Goal: Transaction & Acquisition: Purchase product/service

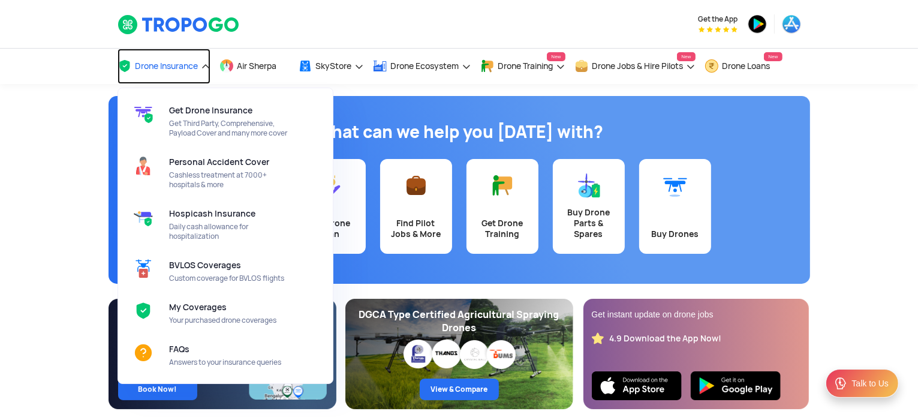
click at [167, 65] on span "Drone Insurance" at bounding box center [167, 66] width 63 height 10
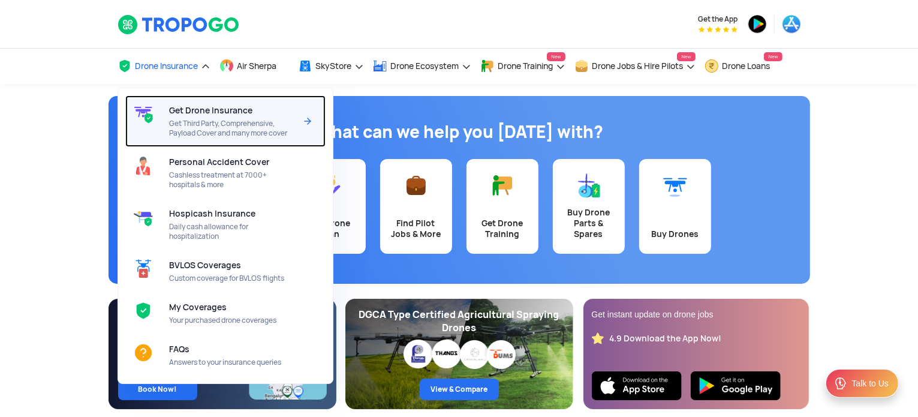
click at [180, 115] on span "Get Drone Insurance" at bounding box center [210, 111] width 83 height 10
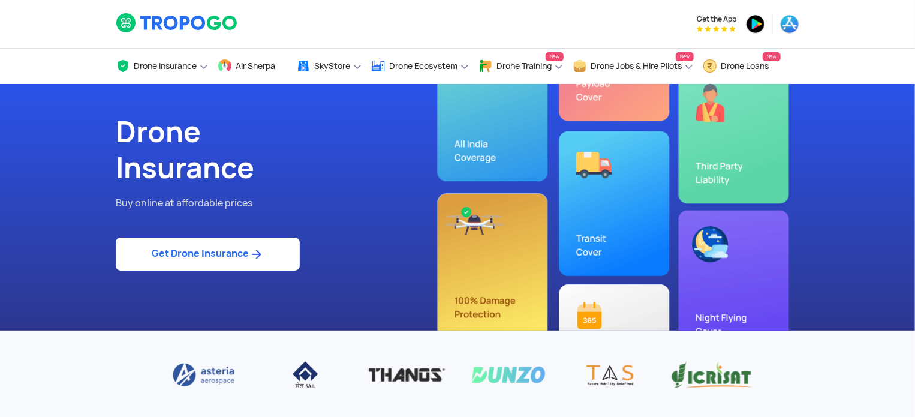
click at [188, 262] on link "Get Drone Insurance" at bounding box center [208, 254] width 184 height 33
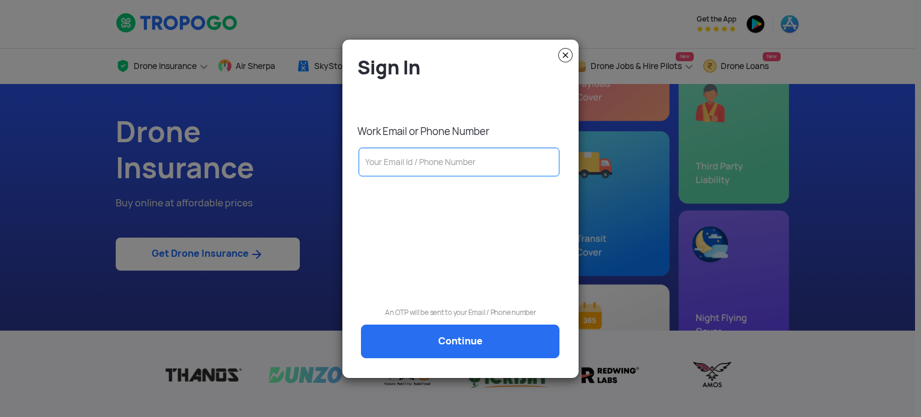
click at [188, 262] on modal-container "Sign In Work Email or Phone Number An OTP will be sent to your Email / Phone nu…" at bounding box center [460, 208] width 921 height 417
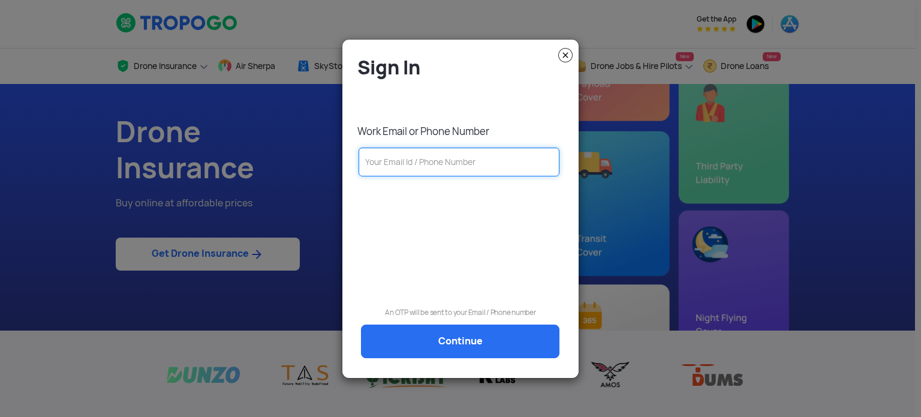
click at [405, 167] on input "text" at bounding box center [459, 162] width 201 height 29
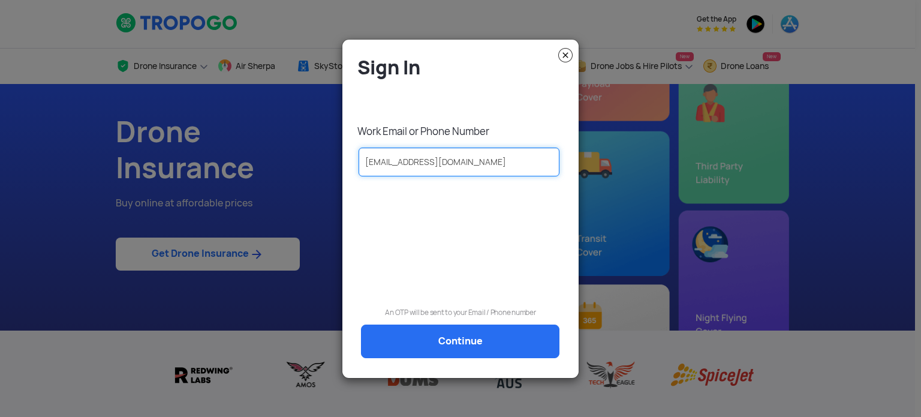
type input "[EMAIL_ADDRESS][DOMAIN_NAME]"
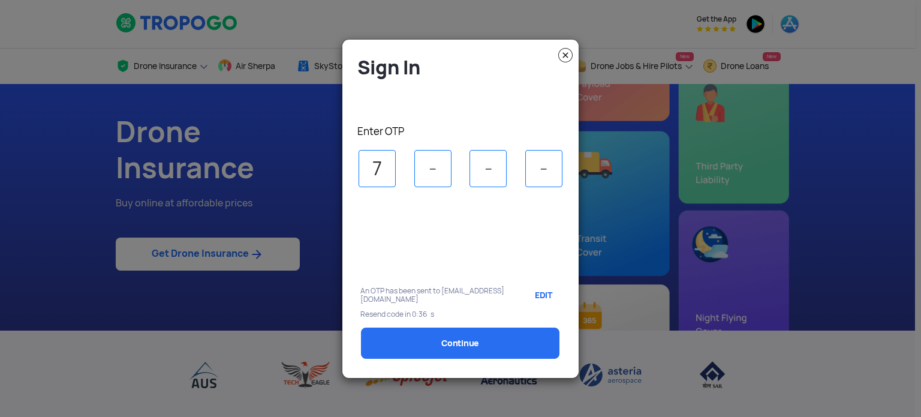
type input "7"
type input "8"
type input "5"
select select "1000000"
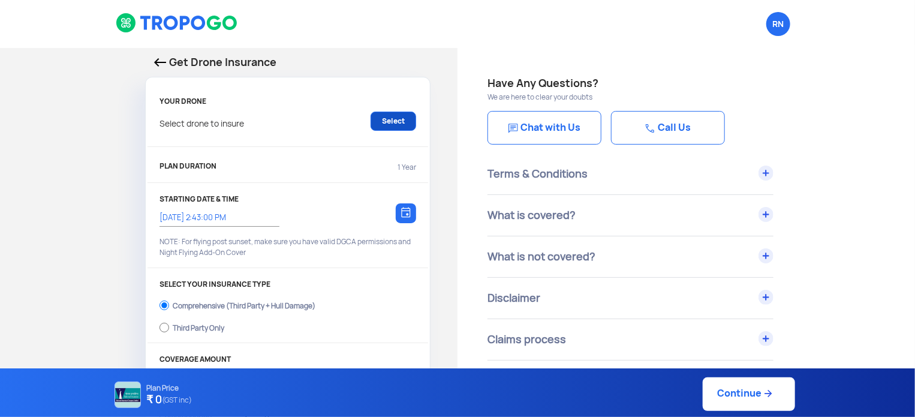
click at [376, 118] on link "Select" at bounding box center [394, 121] width 46 height 19
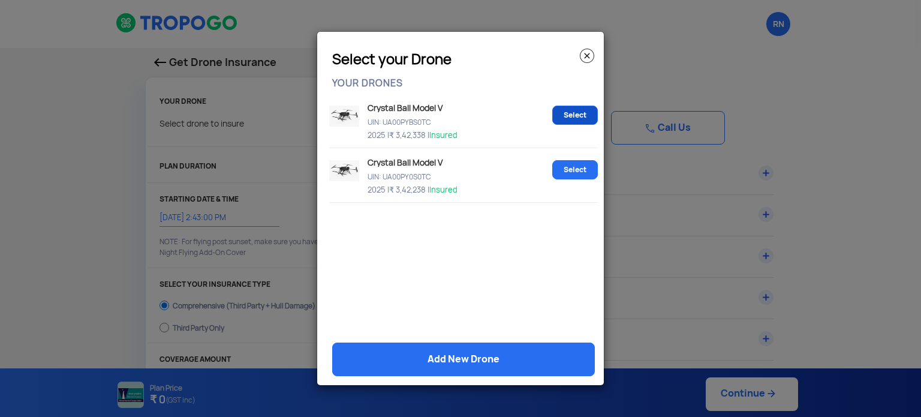
click at [581, 110] on link "Select" at bounding box center [575, 115] width 46 height 19
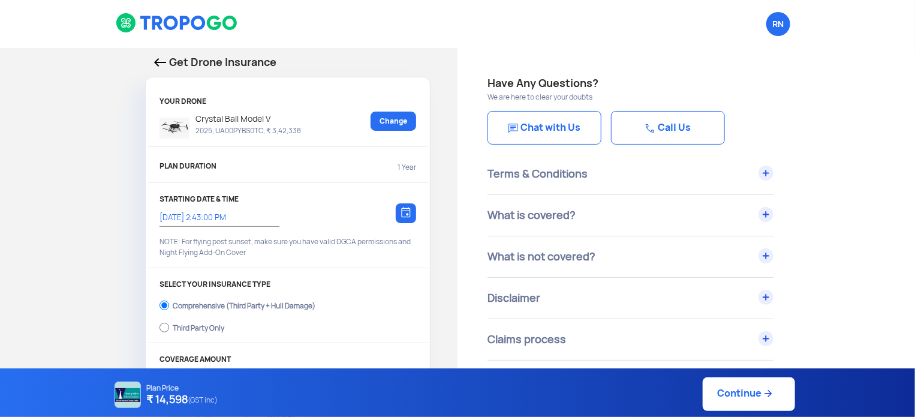
click at [728, 394] on link "Continue" at bounding box center [749, 394] width 92 height 34
type input "[DATE] 2:44:00 PM"
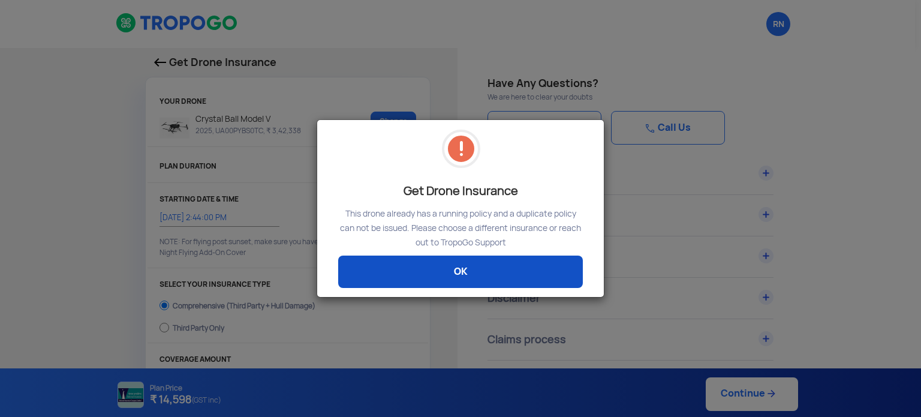
click at [482, 256] on link "OK" at bounding box center [460, 272] width 245 height 32
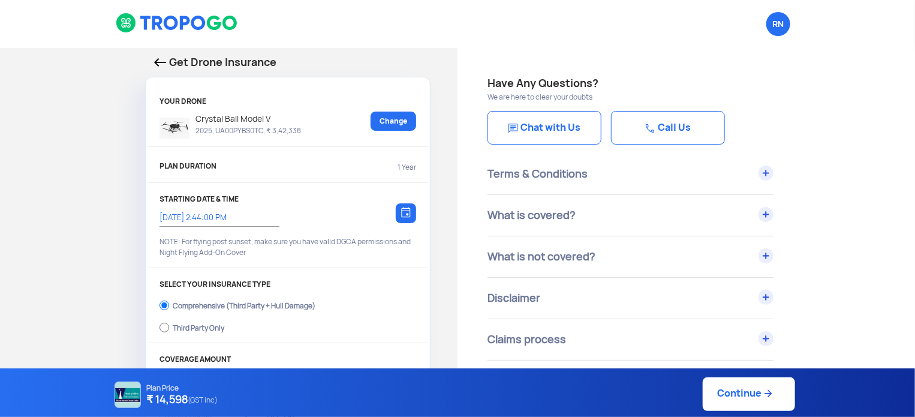
click at [277, 126] on p "2025, UA00PYBS0TC, ₹ 3,42,338" at bounding box center [246, 131] width 112 height 10
click at [780, 23] on span "RN Logout" at bounding box center [779, 24] width 24 height 24
click at [160, 64] on img at bounding box center [160, 62] width 12 height 8
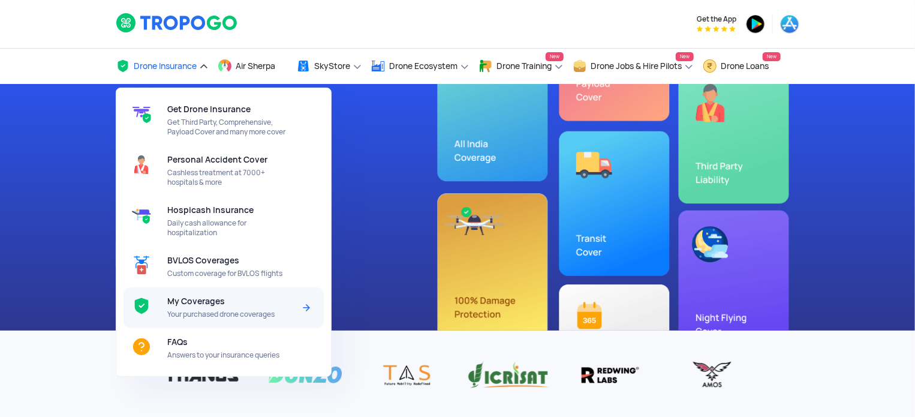
click at [205, 305] on span "My Coverages" at bounding box center [196, 301] width 58 height 10
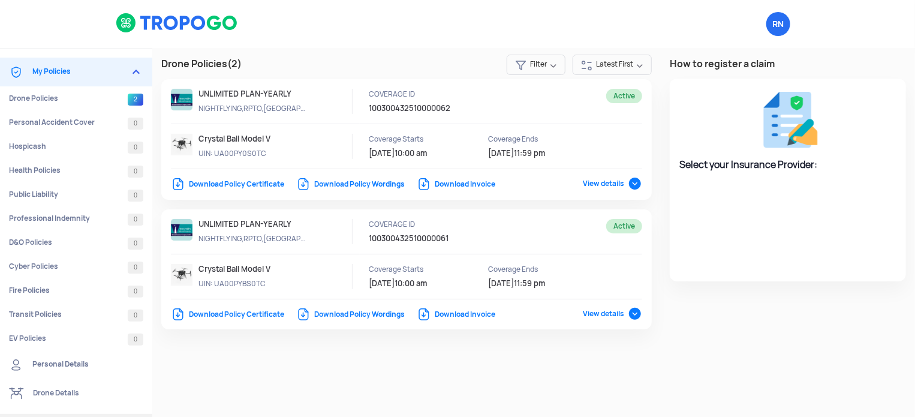
select select "National Insurance"
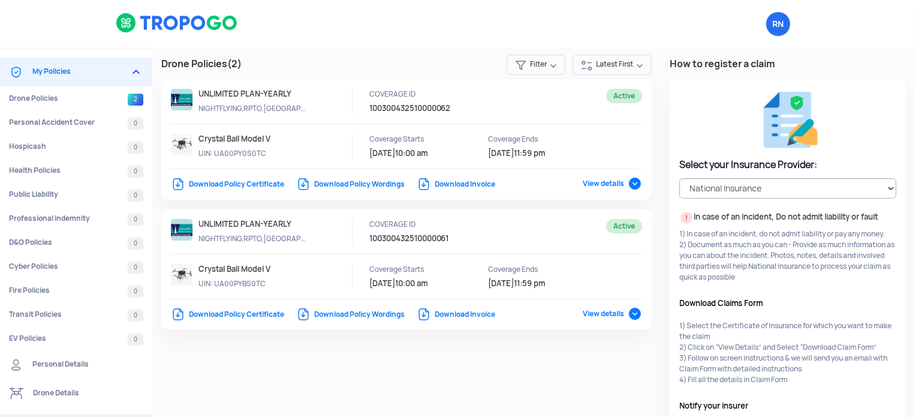
click at [255, 314] on link "Download Policy Certificate" at bounding box center [227, 315] width 113 height 10
click at [212, 184] on link "Download Policy Certificate" at bounding box center [227, 184] width 113 height 10
